Goal: Navigation & Orientation: Find specific page/section

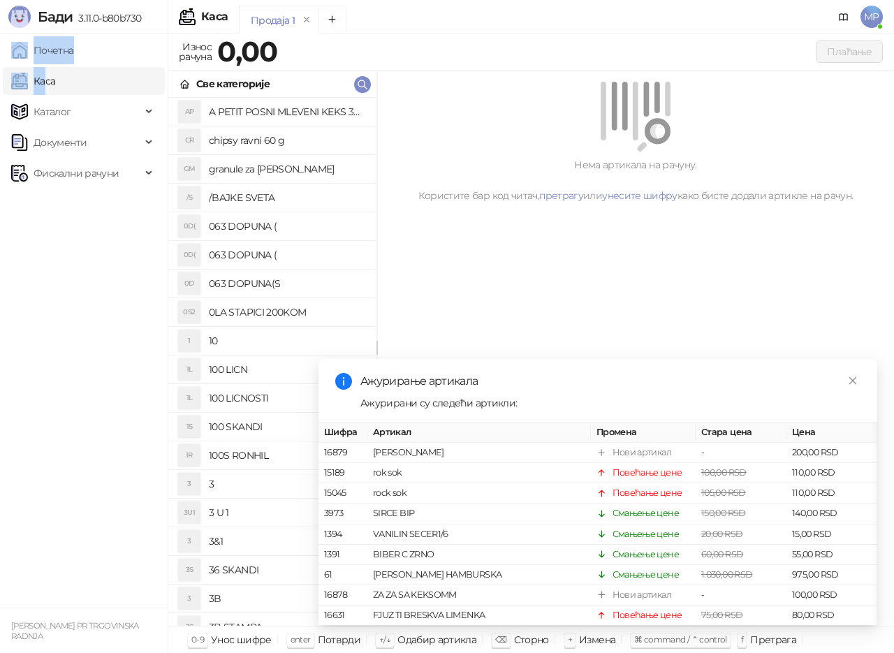
click at [48, 66] on ul "Почетна [PERSON_NAME] Документи Фискални рачуни" at bounding box center [84, 321] width 168 height 574
click at [64, 48] on link "Почетна" at bounding box center [42, 50] width 63 height 28
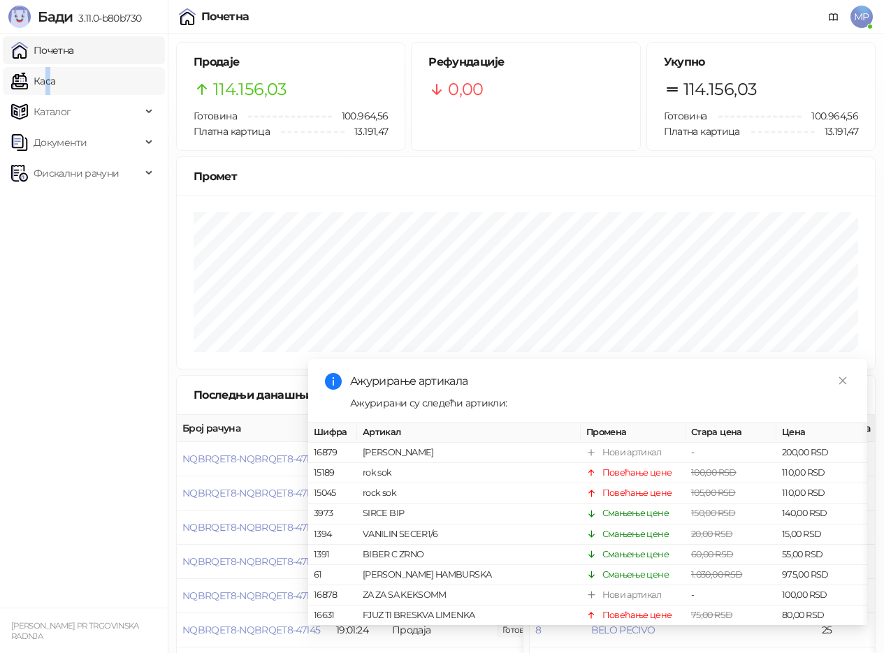
click at [40, 82] on link "Каса" at bounding box center [33, 81] width 44 height 28
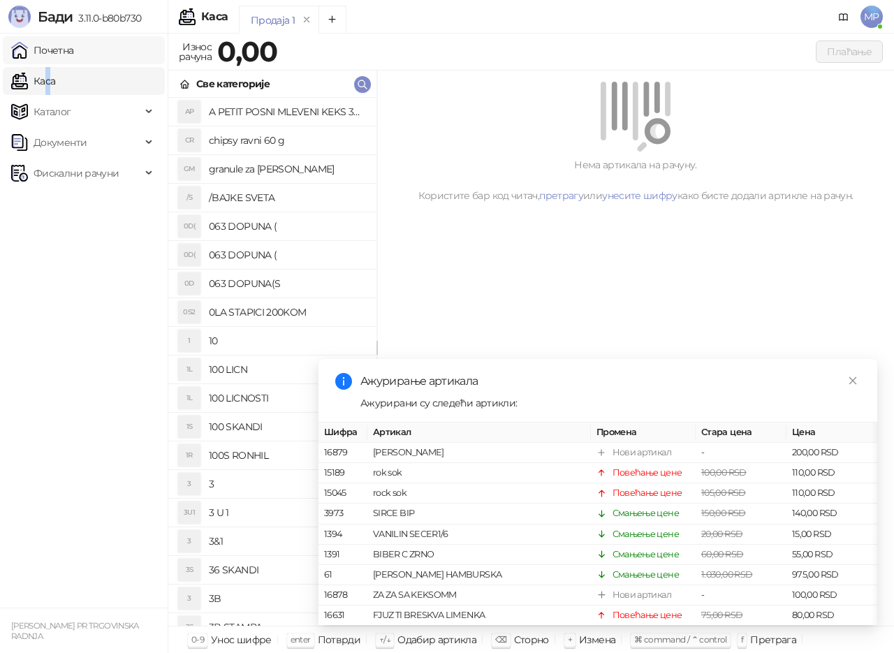
click at [62, 50] on link "Почетна" at bounding box center [42, 50] width 63 height 28
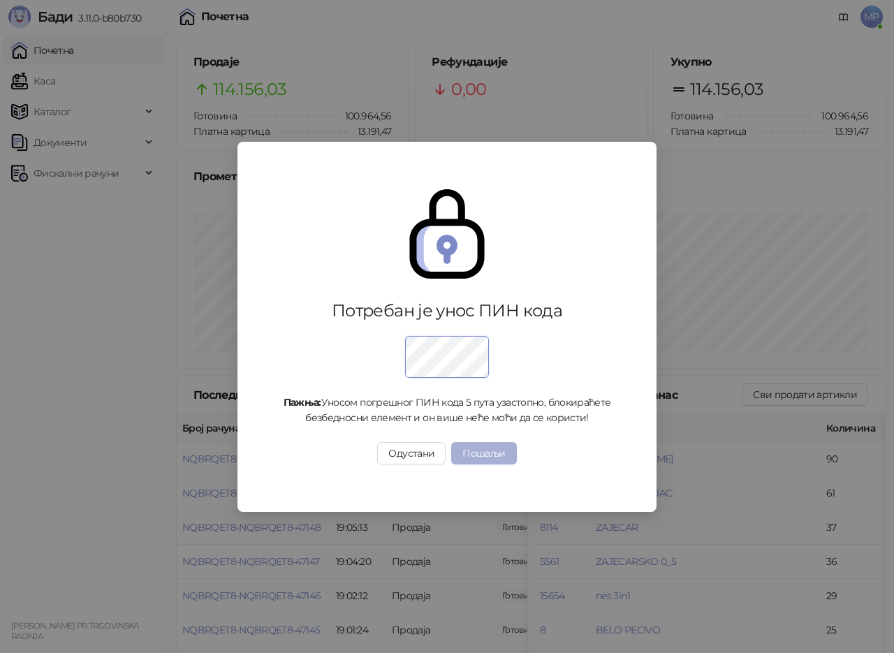
click at [488, 448] on button "Пошаљи" at bounding box center [483, 453] width 65 height 22
